Goal: Task Accomplishment & Management: Use online tool/utility

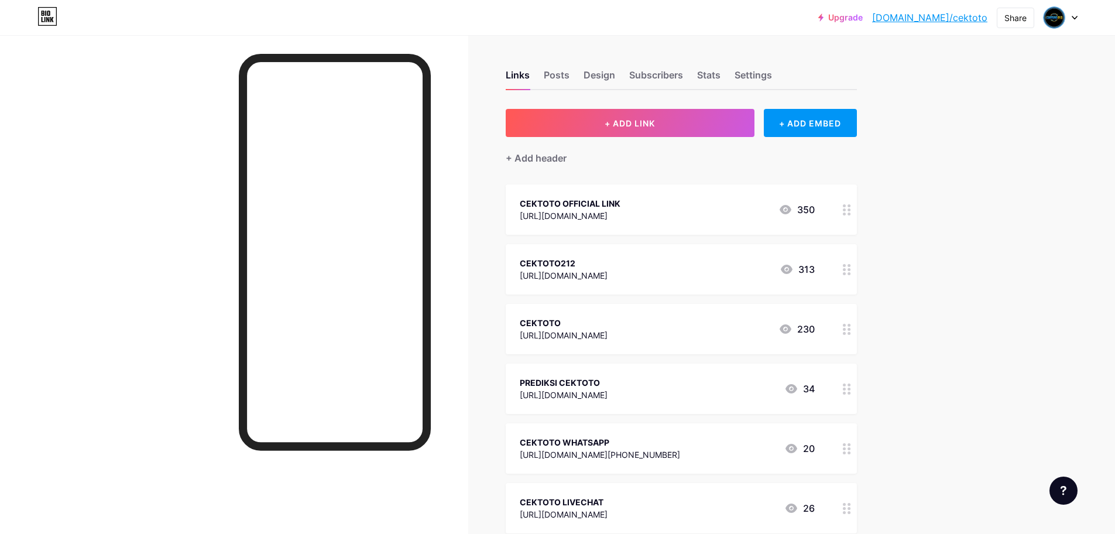
click at [585, 214] on div "[URL][DOMAIN_NAME]" at bounding box center [570, 216] width 101 height 12
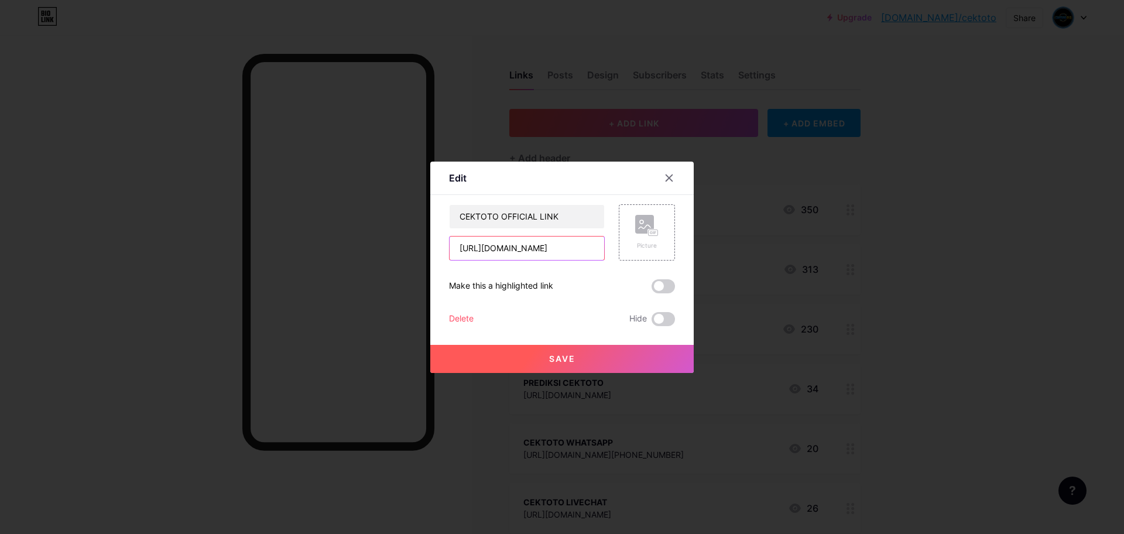
click at [527, 249] on input "[URL][DOMAIN_NAME]" at bounding box center [527, 248] width 155 height 23
paste input "login.cektoto212"
click at [587, 253] on input "[URL][DOMAIN_NAME]" at bounding box center [527, 248] width 155 height 23
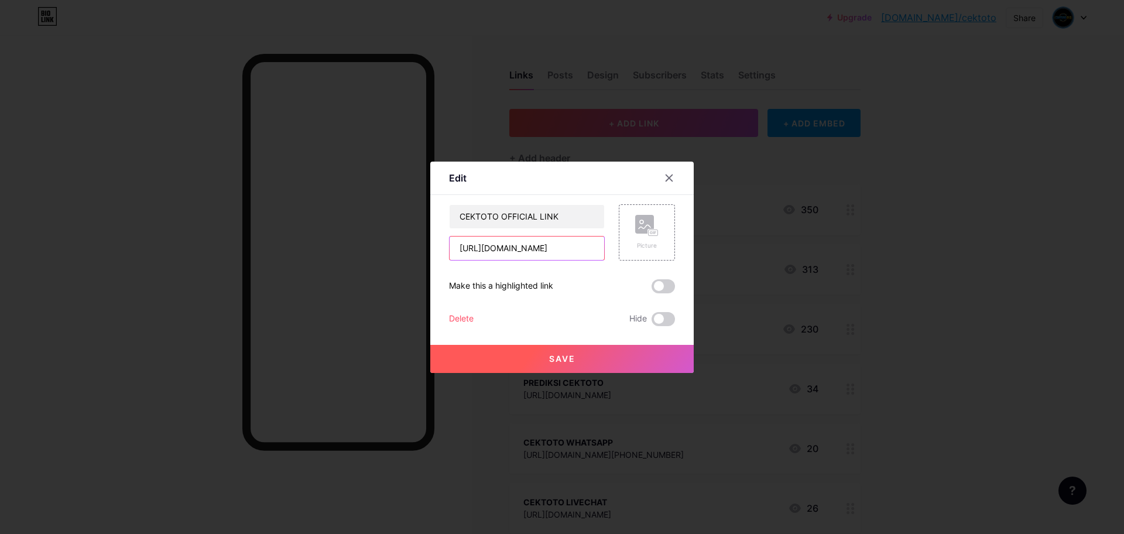
type input "[URL][DOMAIN_NAME]"
click at [569, 360] on span "Save" at bounding box center [562, 359] width 26 height 10
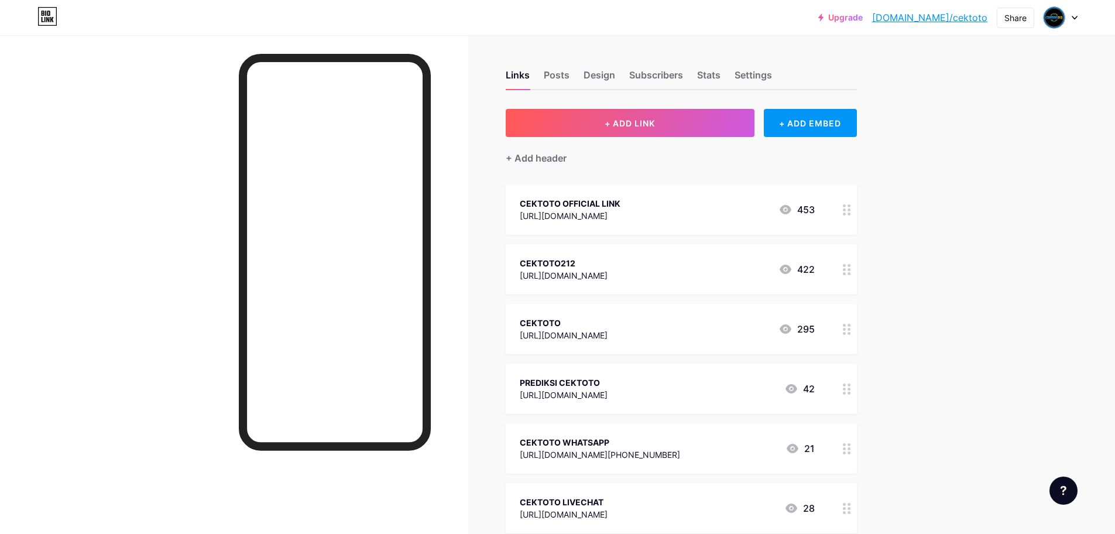
click at [604, 271] on div "[URL][DOMAIN_NAME]" at bounding box center [564, 275] width 88 height 12
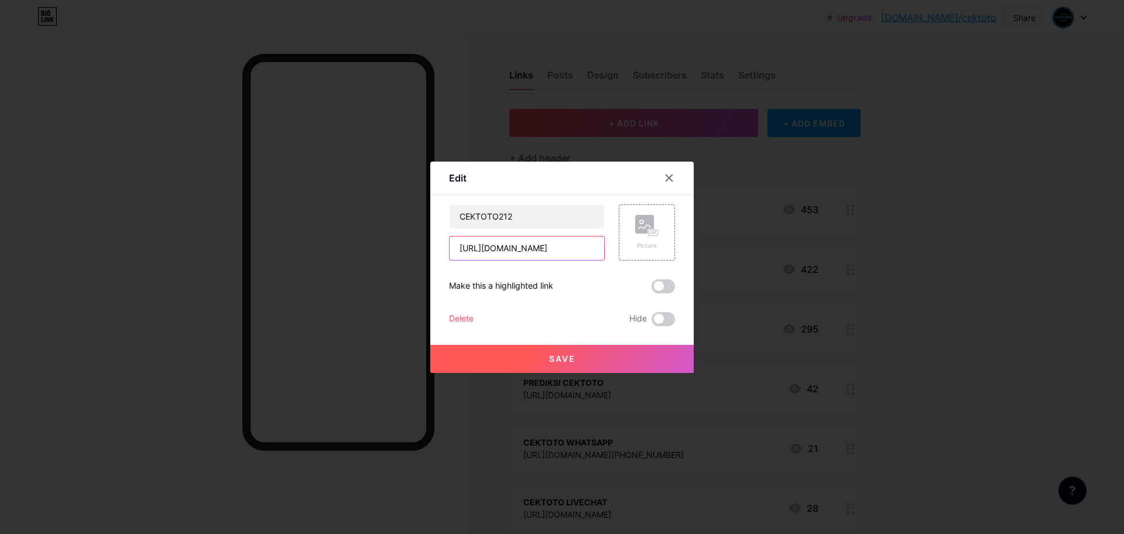
click at [508, 250] on input "[URL][DOMAIN_NAME]" at bounding box center [527, 248] width 155 height 23
paste input "[DOMAIN_NAME]/"
type input "[URL][DOMAIN_NAME]"
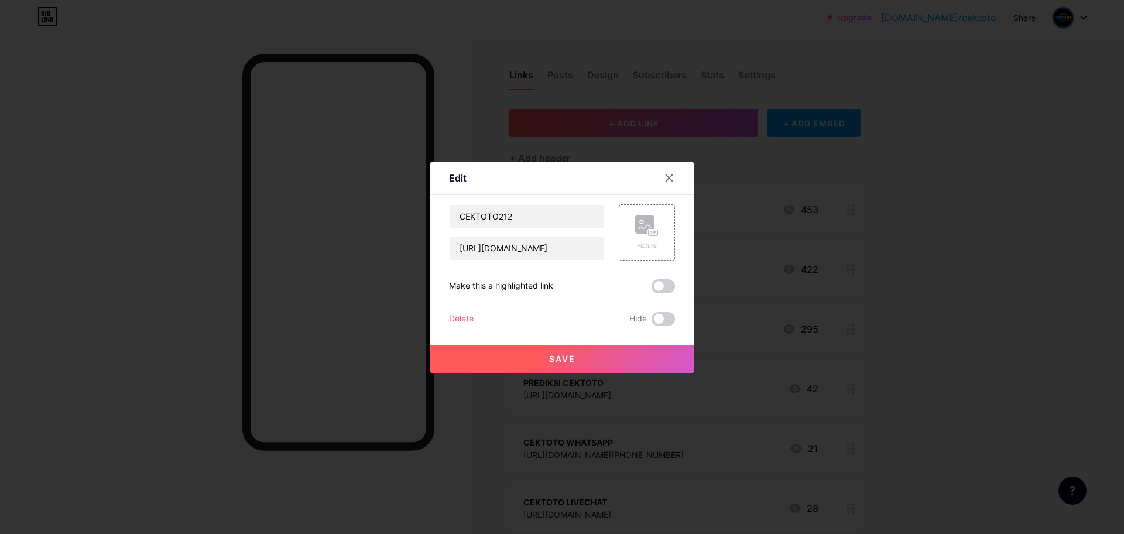
click at [564, 358] on span "Save" at bounding box center [562, 359] width 26 height 10
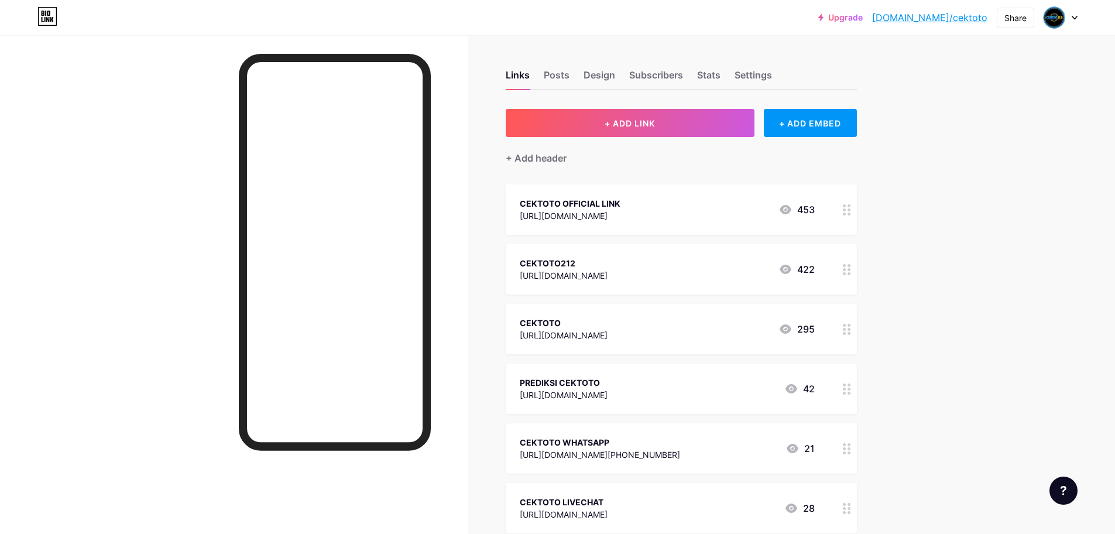
click at [595, 331] on div "[URL][DOMAIN_NAME]" at bounding box center [564, 335] width 88 height 12
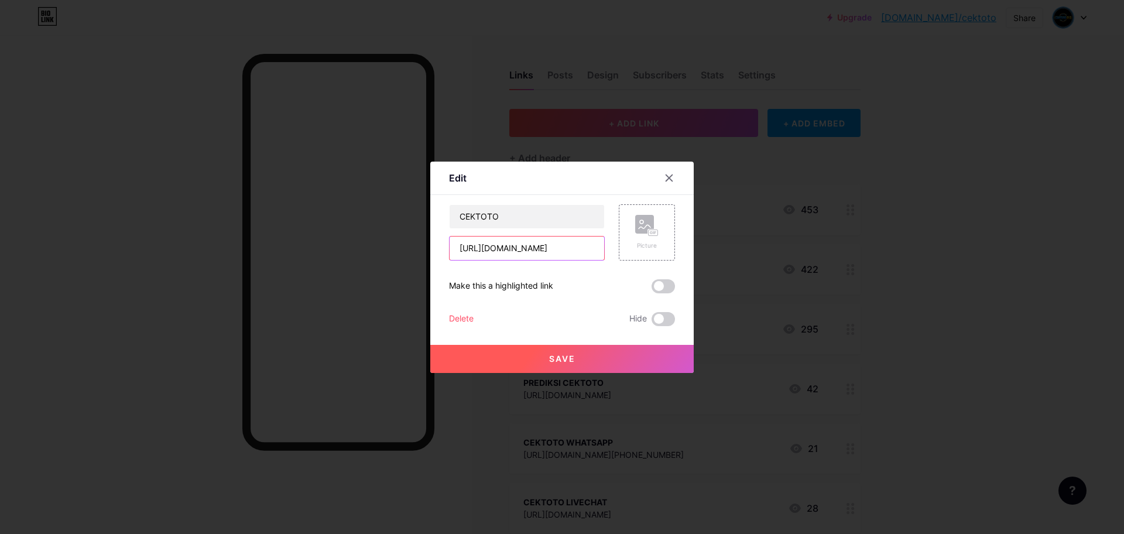
click at [507, 252] on input "[URL][DOMAIN_NAME]" at bounding box center [527, 248] width 155 height 23
paste input "login.cektoto212"
type input "[URL][DOMAIN_NAME]"
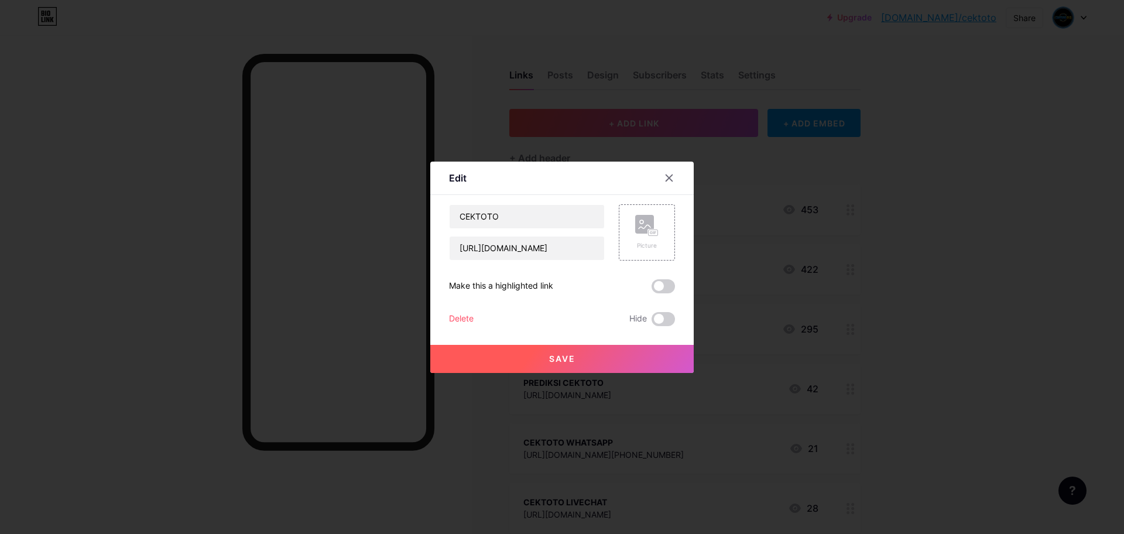
click at [572, 359] on span "Save" at bounding box center [562, 359] width 26 height 10
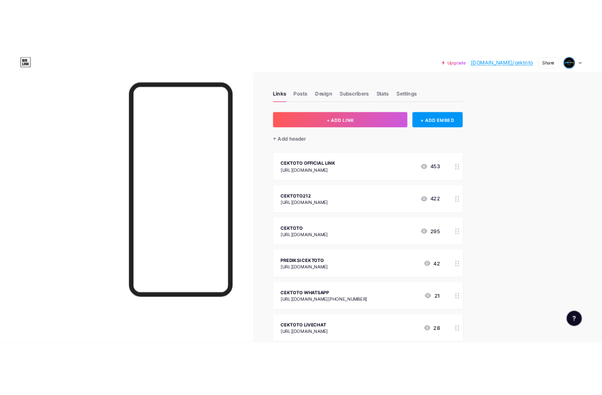
scroll to position [117, 0]
